Goal: Task Accomplishment & Management: Manage account settings

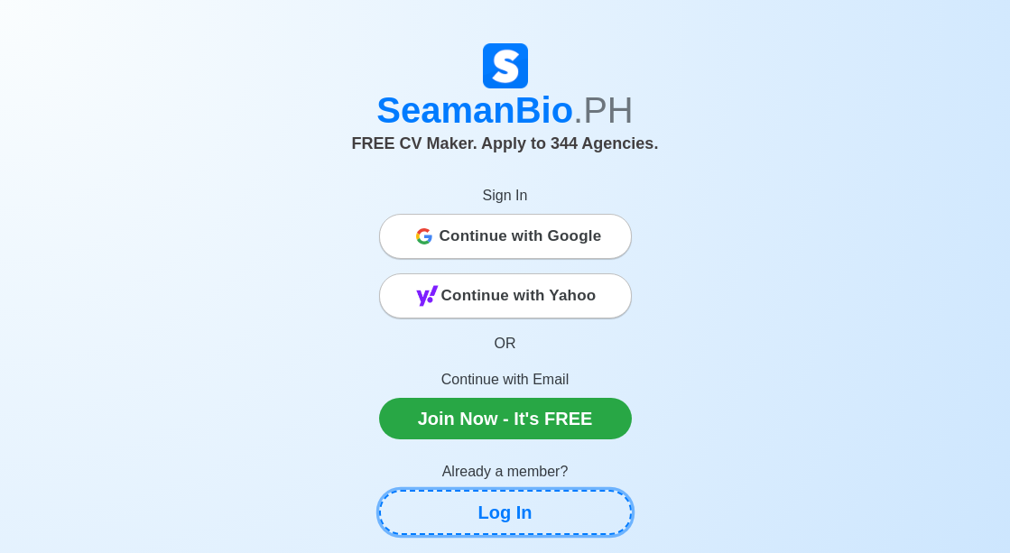
click at [518, 512] on link "Log In" at bounding box center [505, 512] width 253 height 45
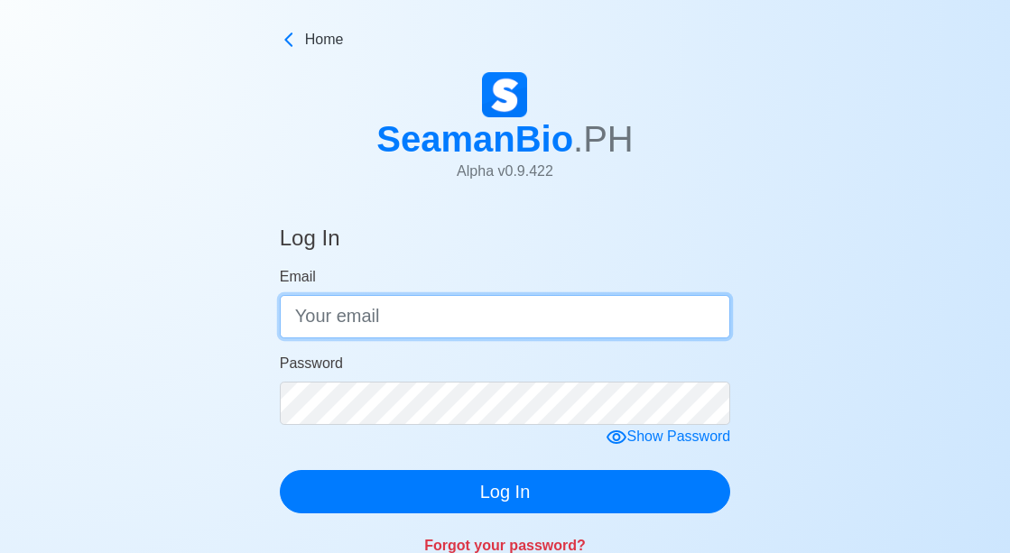
type input "[EMAIL_ADDRESS][DOMAIN_NAME]"
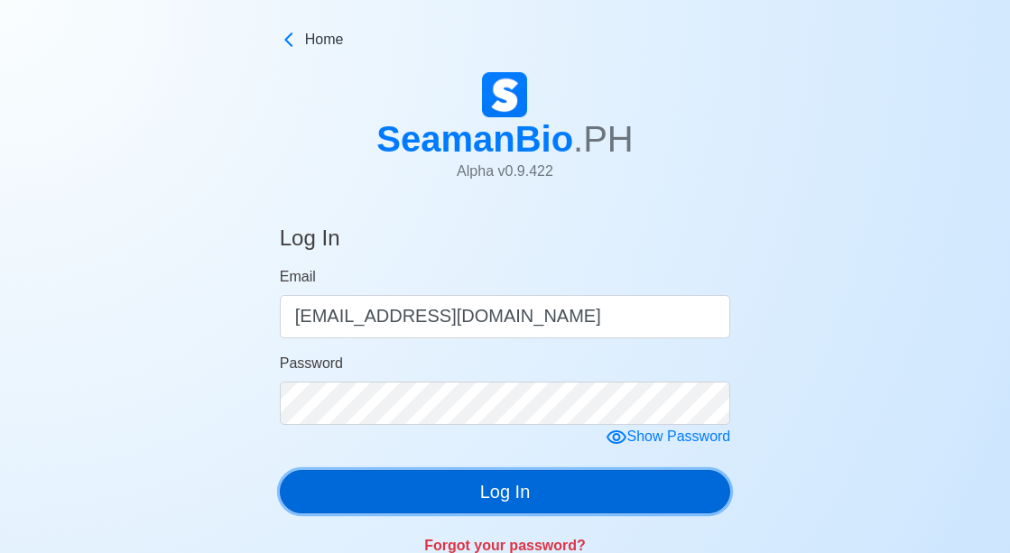
click at [516, 488] on button "Log In" at bounding box center [505, 491] width 451 height 43
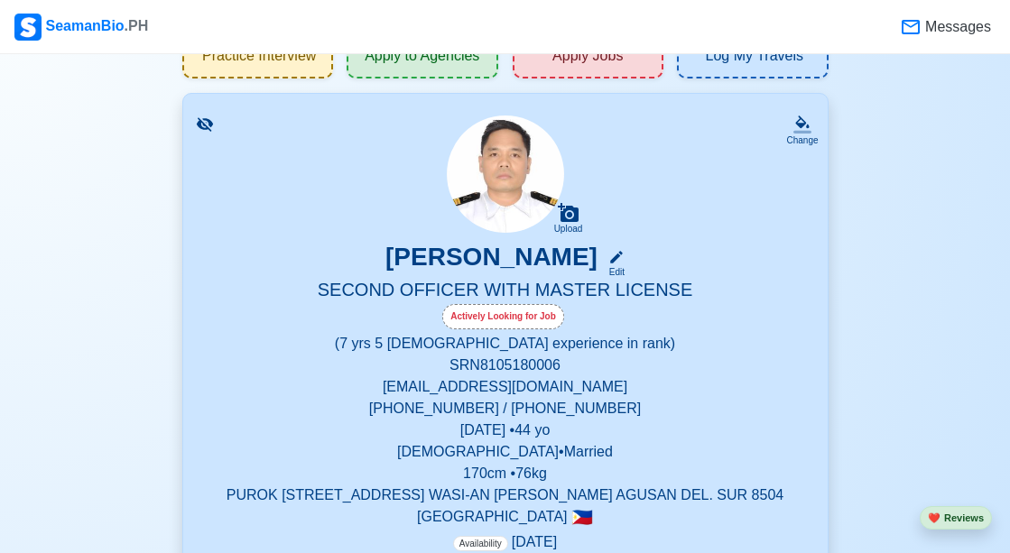
scroll to position [180, 0]
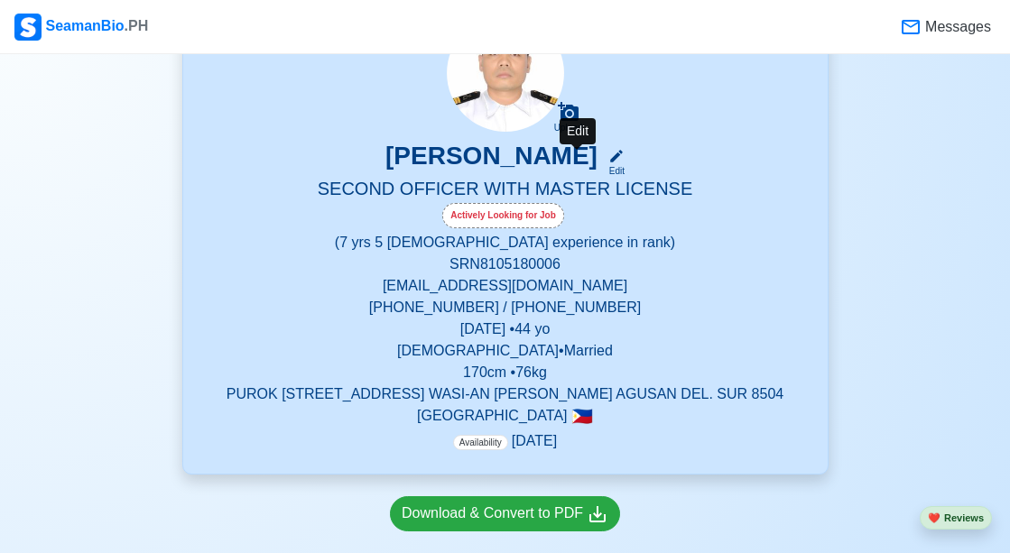
click at [601, 168] on div "Edit" at bounding box center [612, 171] width 23 height 14
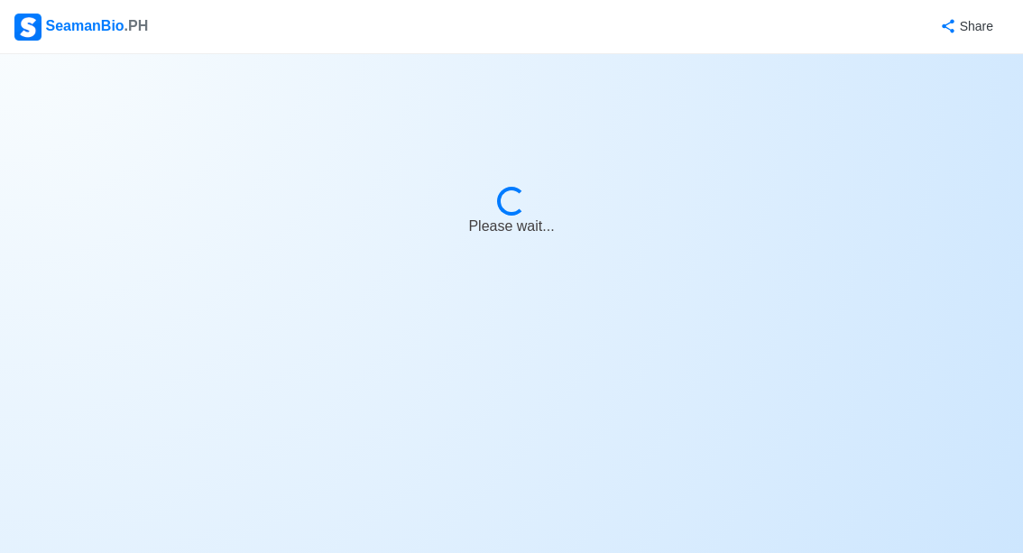
select select "Actively Looking for Job"
select select "Visible for Hiring"
select select "Married"
select select "[DEMOGRAPHIC_DATA]"
select select "PH"
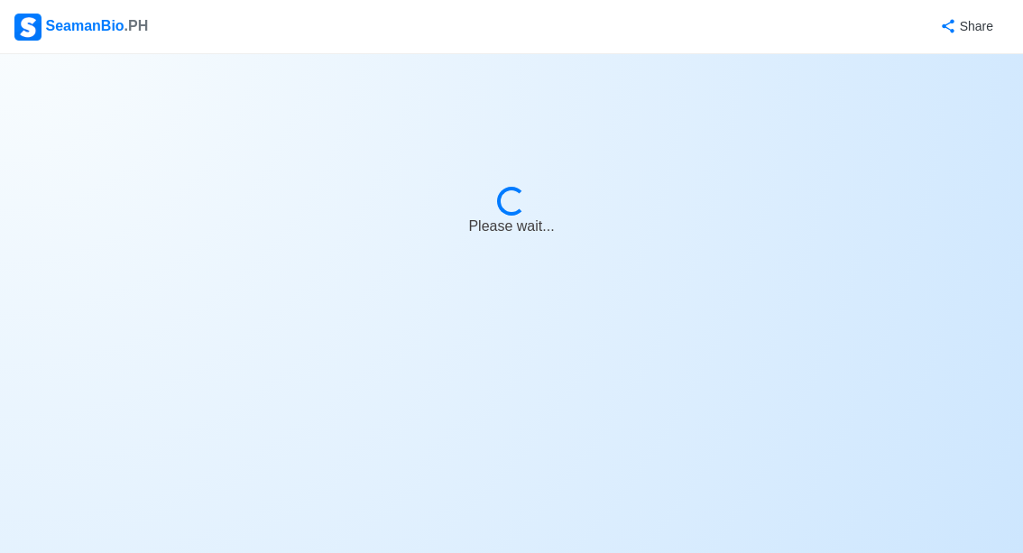
select select "7"
select select "5"
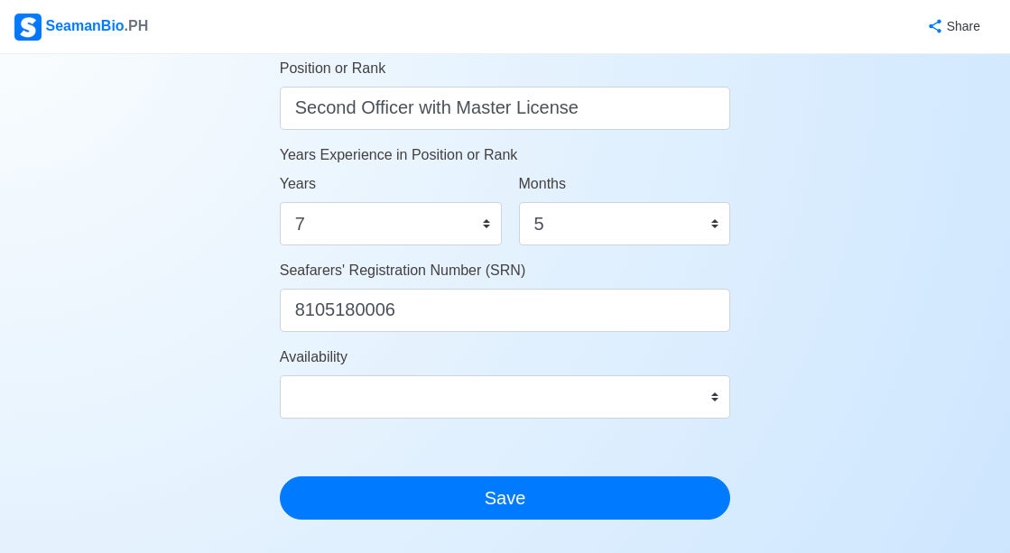
scroll to position [992, 0]
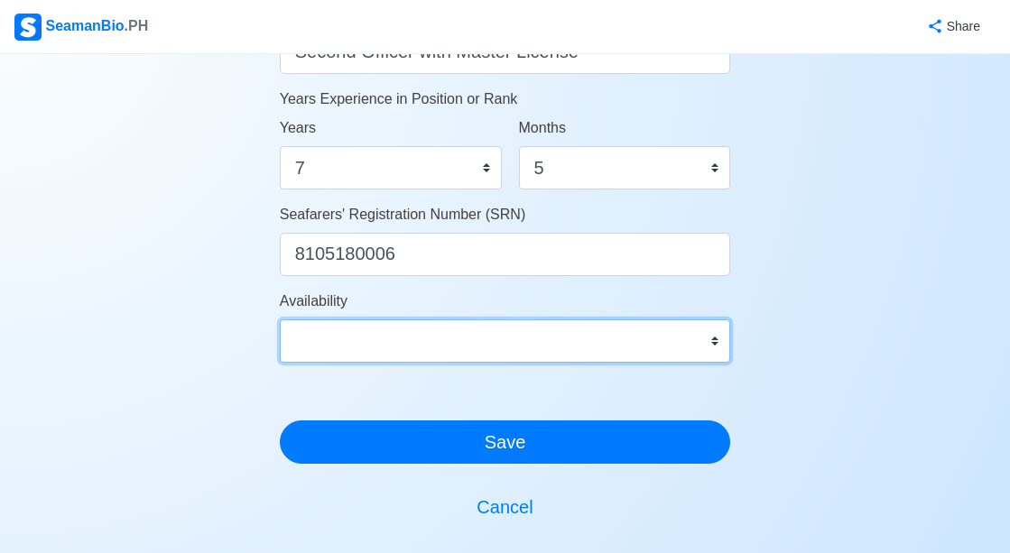
click at [436, 335] on select "Immediate [DATE] [DATE] [DATE] [DATE] [DATE] [DATE] [DATE] [DATE] [DATE]" at bounding box center [505, 340] width 451 height 43
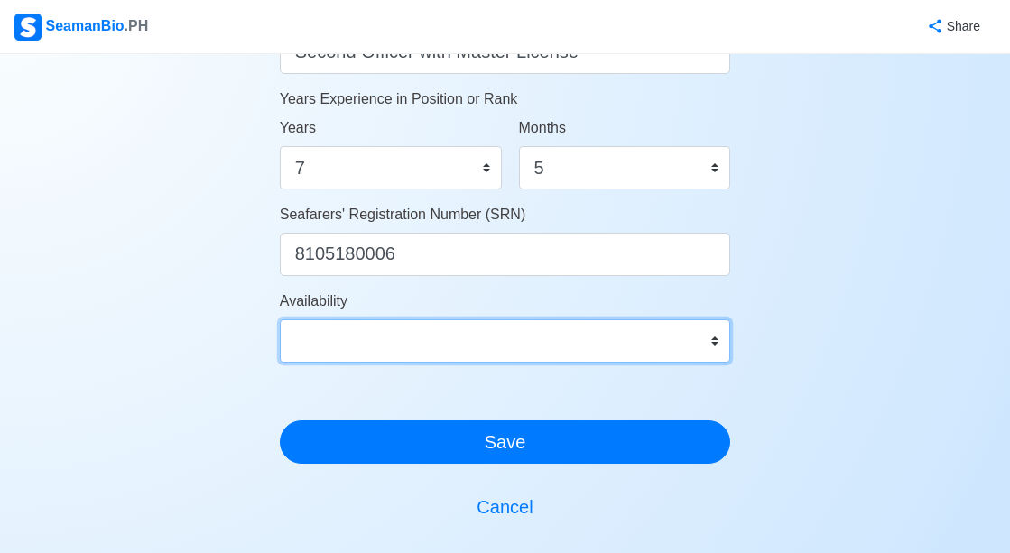
click at [324, 353] on select "Immediate [DATE] [DATE] [DATE] [DATE] [DATE] [DATE] [DATE] [DATE] [DATE]" at bounding box center [505, 340] width 451 height 43
select select "4102416000000"
click at [280, 319] on select "Immediate [DATE] [DATE] [DATE] [DATE] [DATE] [DATE] [DATE] [DATE] [DATE]" at bounding box center [505, 340] width 451 height 43
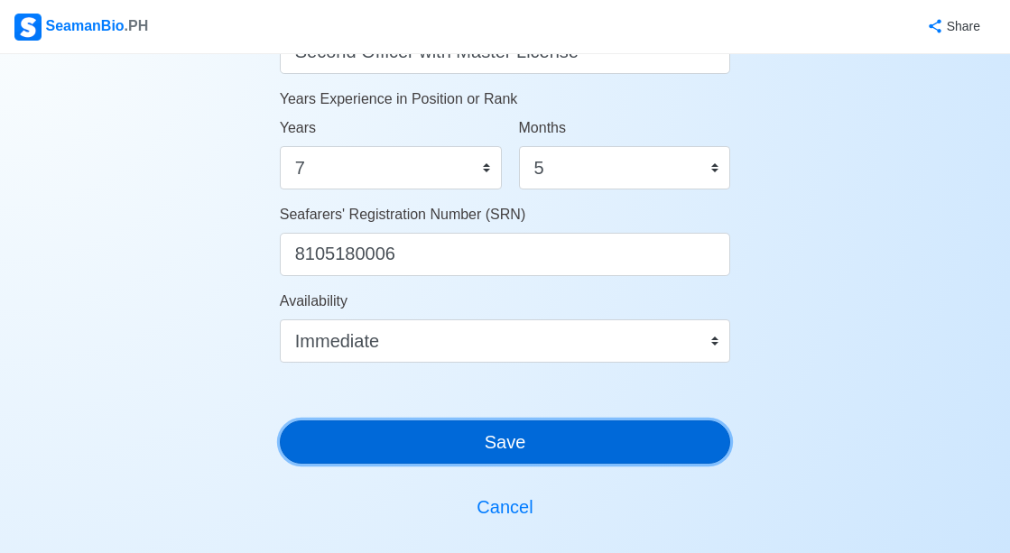
click at [600, 456] on button "Save" at bounding box center [505, 441] width 451 height 43
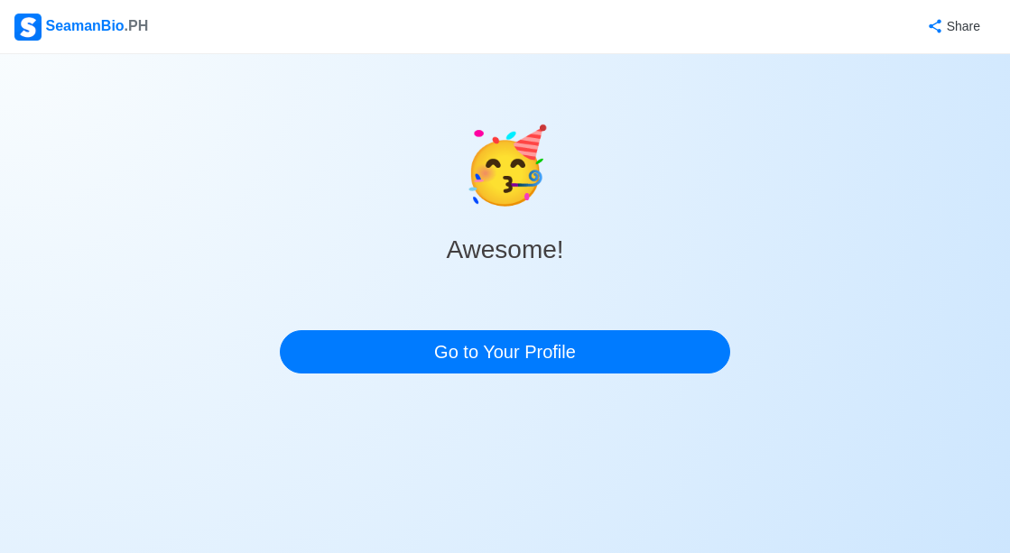
scroll to position [0, 0]
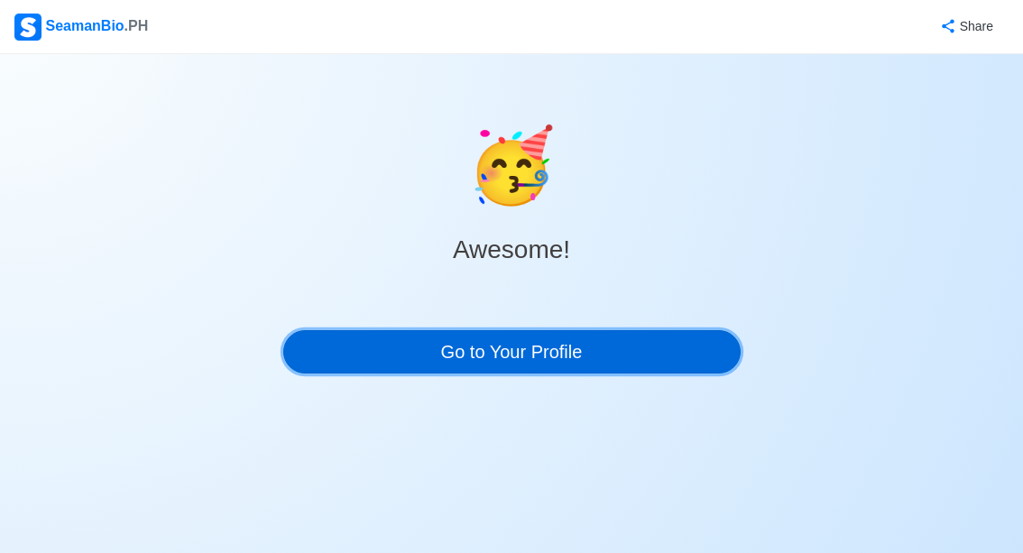
click at [581, 350] on link "Go to Your Profile" at bounding box center [511, 351] width 457 height 43
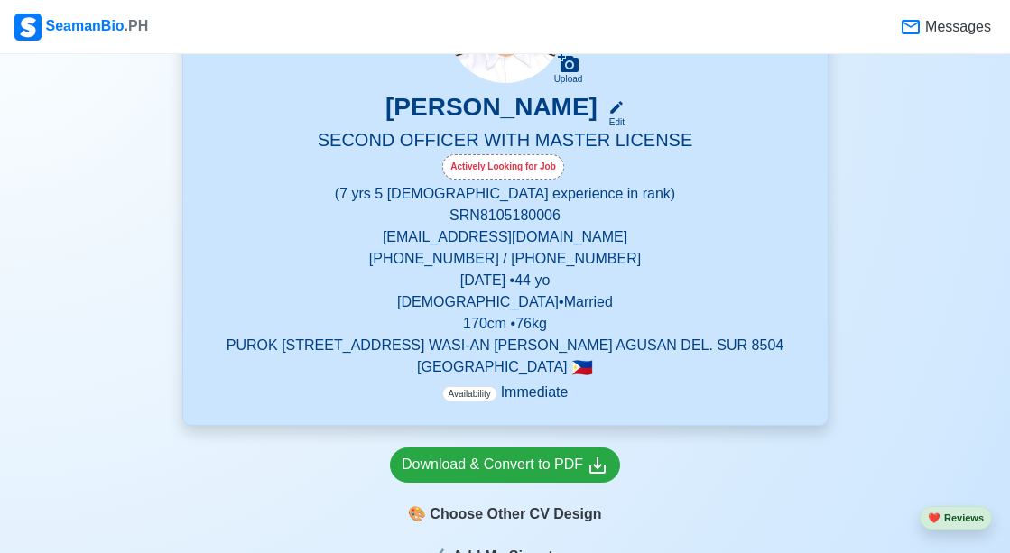
scroll to position [271, 0]
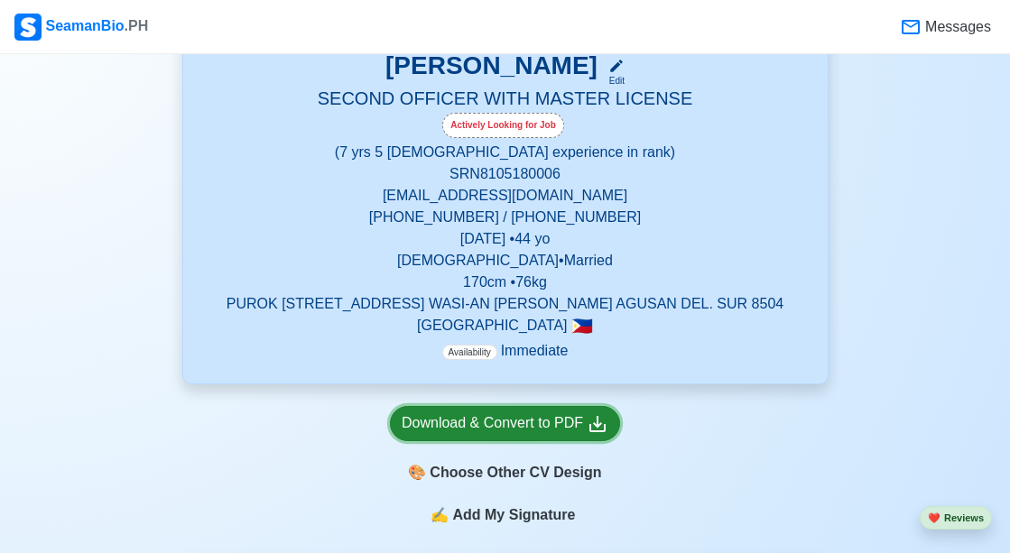
click at [560, 425] on div "Download & Convert to PDF" at bounding box center [504, 423] width 207 height 23
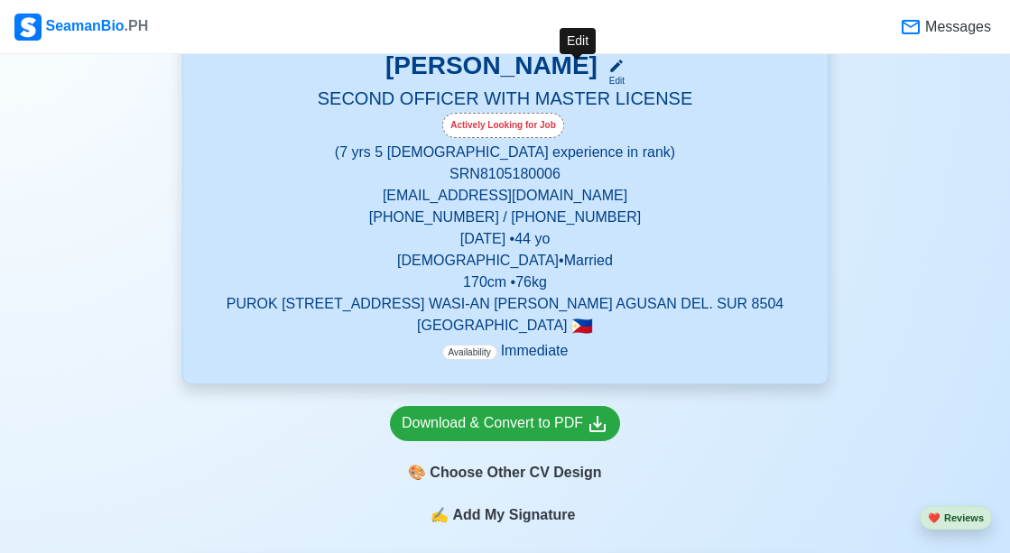
click at [601, 78] on div "Edit" at bounding box center [612, 81] width 23 height 14
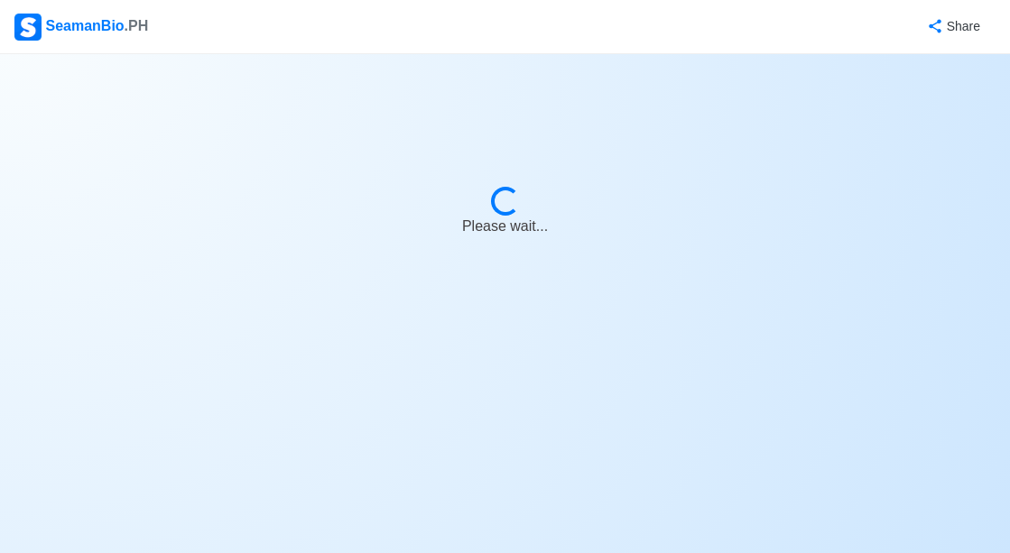
select select "Actively Looking for Job"
select select "Visible for Hiring"
select select "Married"
select select "[DEMOGRAPHIC_DATA]"
select select "PH"
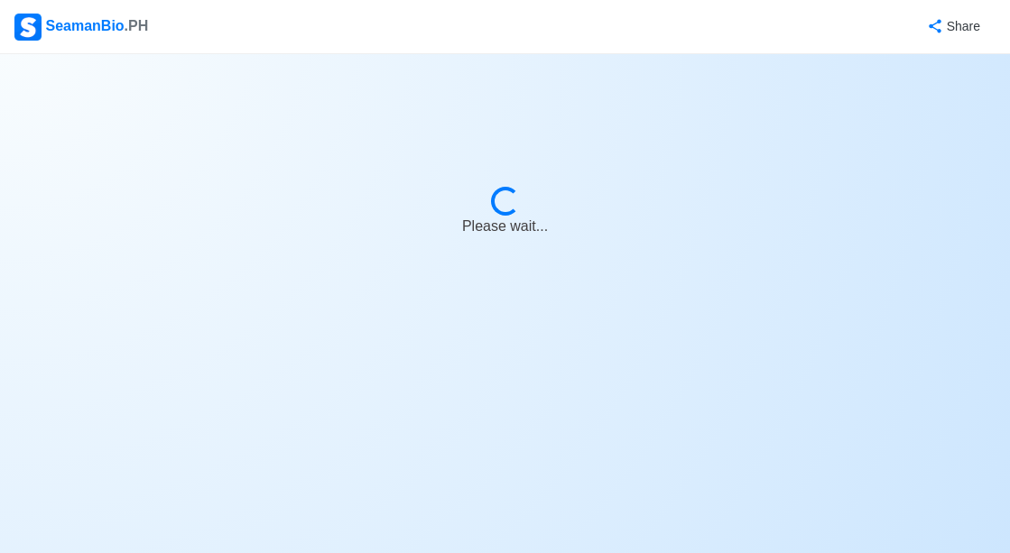
select select "7"
select select "5"
select select "4102416000000"
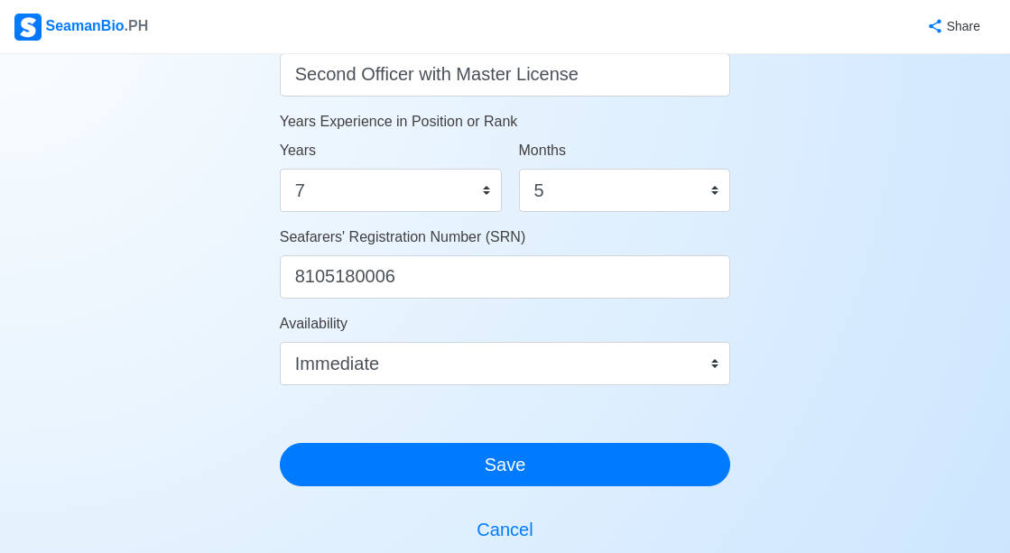
scroll to position [992, 0]
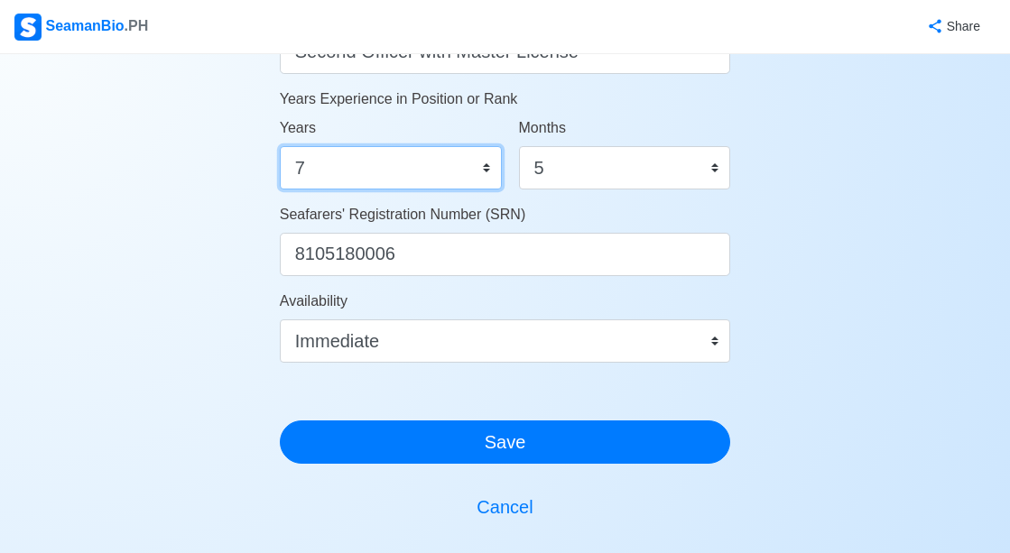
click at [484, 171] on select "0 1 2 3 4 5 6 7 8 9 10 11 12 13 14 15 16 17 18 19 20 21 22 23 24 25 26 27 28 29…" at bounding box center [391, 167] width 222 height 43
click at [280, 146] on select "0 1 2 3 4 5 6 7 8 9 10 11 12 13 14 15 16 17 18 19 20 21 22 23 24 25 26 27 28 29…" at bounding box center [391, 167] width 222 height 43
click at [486, 174] on select "0 1 2 3 4 5 6 7 8 9 10 11 12 13 14 15 16 17 18 19 20 21 22 23 24 25 26 27 28 29…" at bounding box center [391, 167] width 222 height 43
click at [280, 146] on select "0 1 2 3 4 5 6 7 8 9 10 11 12 13 14 15 16 17 18 19 20 21 22 23 24 25 26 27 28 29…" at bounding box center [391, 167] width 222 height 43
click at [482, 167] on select "0 1 2 3 4 5 6 7 8 9 10 11 12 13 14 15 16 17 18 19 20 21 22 23 24 25 26 27 28 29…" at bounding box center [391, 167] width 222 height 43
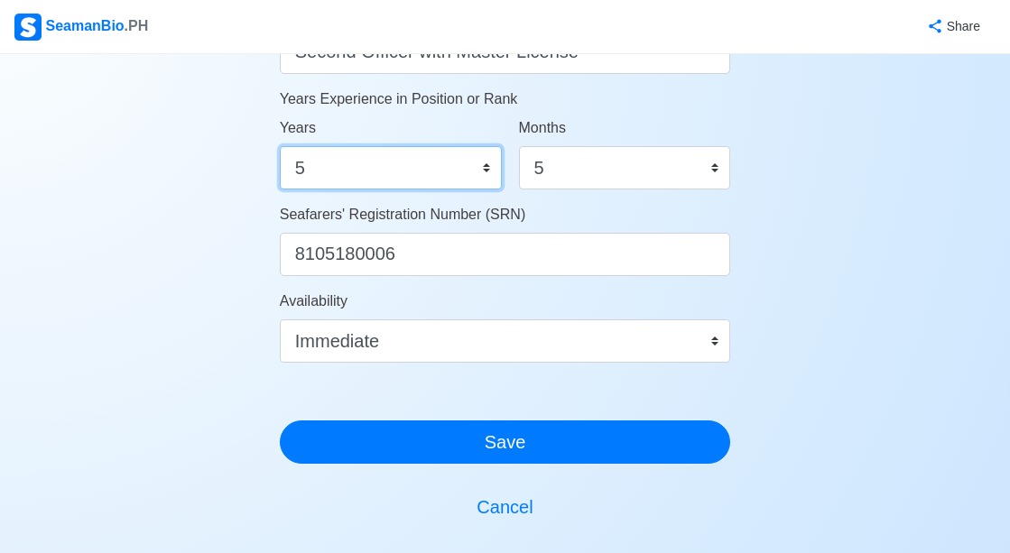
select select "6"
click at [280, 146] on select "0 1 2 3 4 5 6 7 8 9 10 11 12 13 14 15 16 17 18 19 20 21 22 23 24 25 26 27 28 29…" at bounding box center [391, 167] width 222 height 43
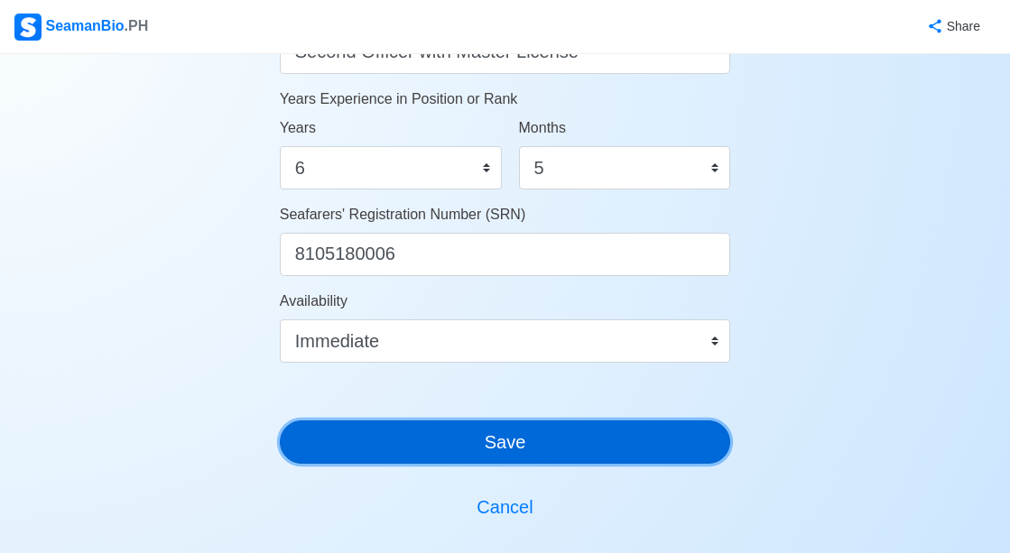
click at [595, 457] on button "Save" at bounding box center [505, 441] width 451 height 43
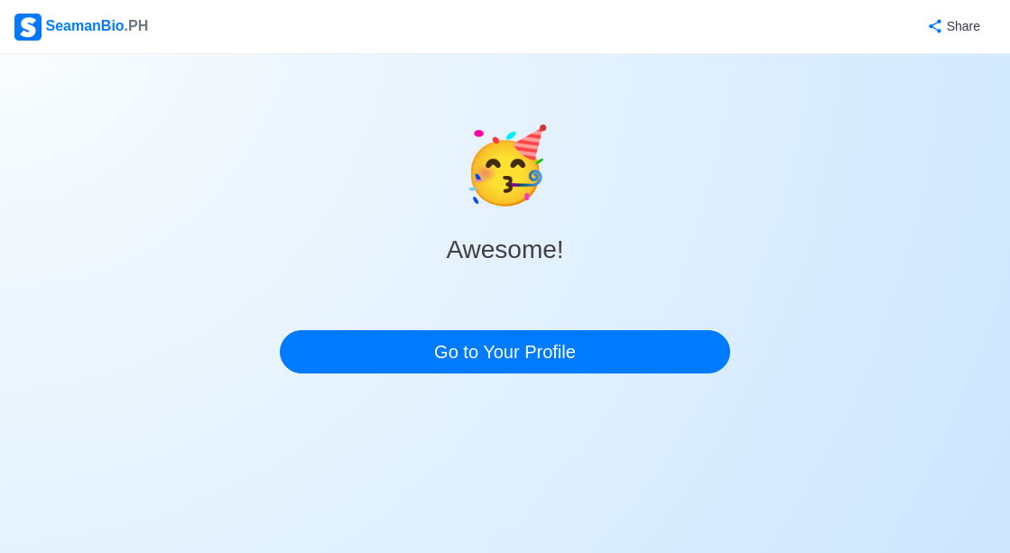
scroll to position [0, 0]
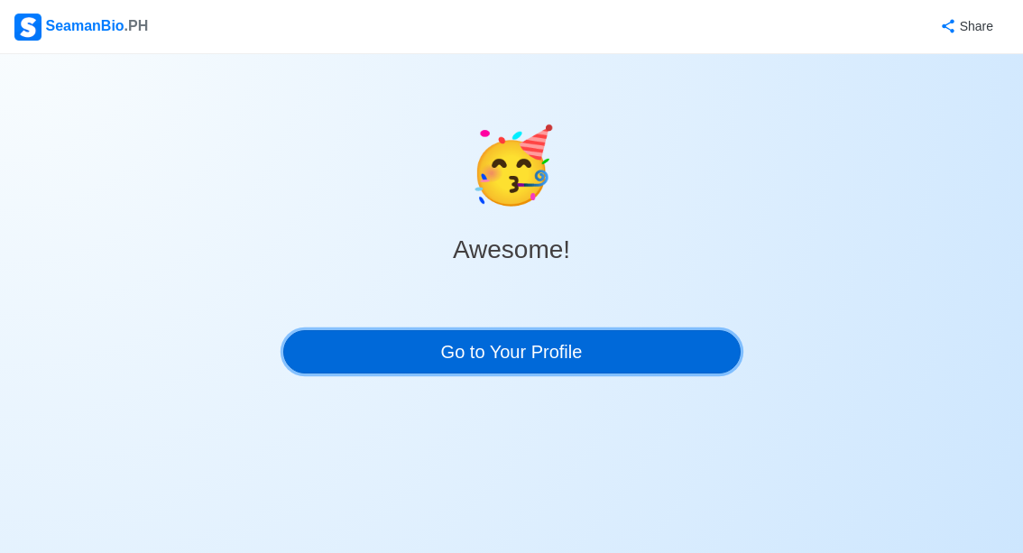
click at [449, 358] on link "Go to Your Profile" at bounding box center [511, 351] width 457 height 43
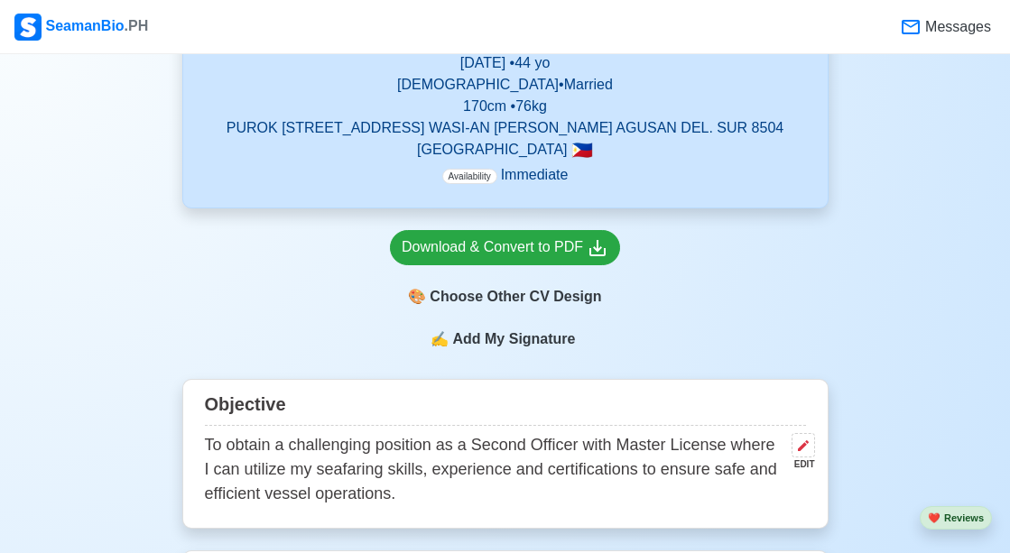
scroll to position [451, 0]
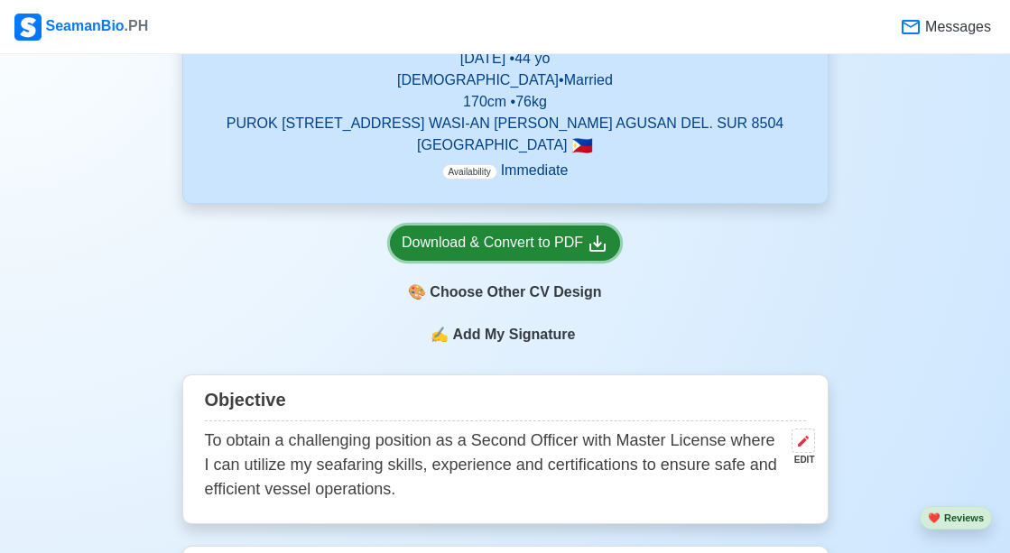
click at [555, 245] on div "Download & Convert to PDF" at bounding box center [504, 243] width 207 height 23
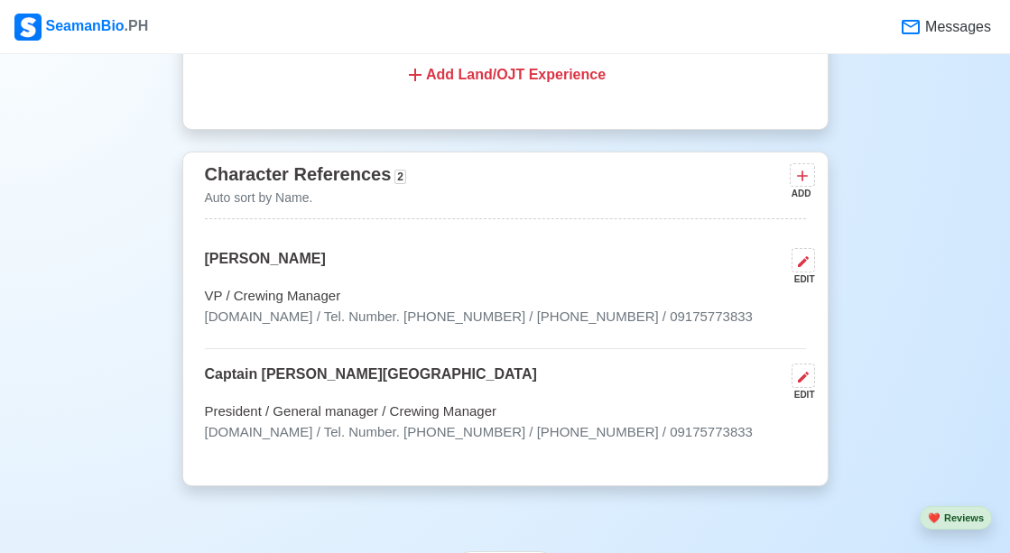
scroll to position [10731, 0]
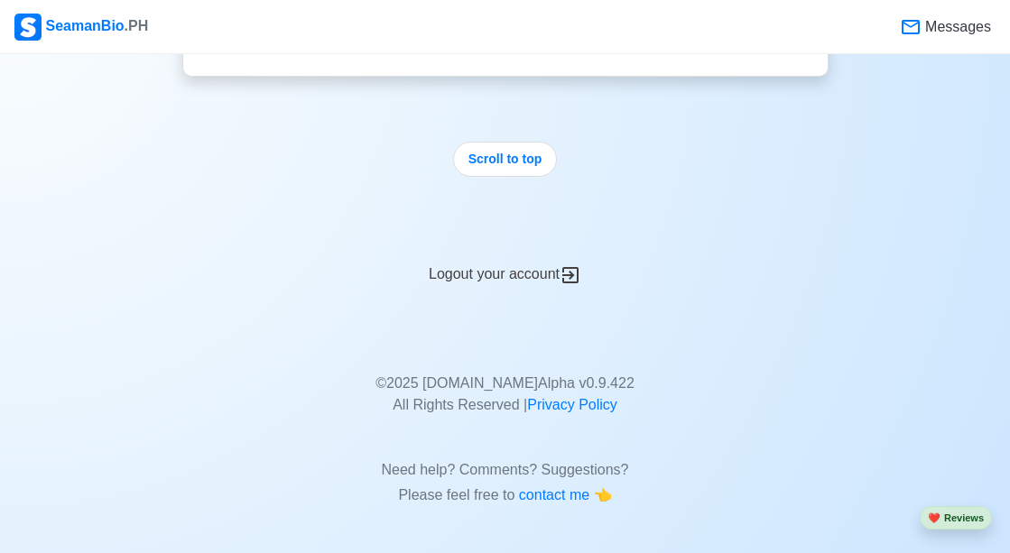
click at [523, 272] on div "Logout your account" at bounding box center [505, 264] width 646 height 44
